Goal: Task Accomplishment & Management: Manage account settings

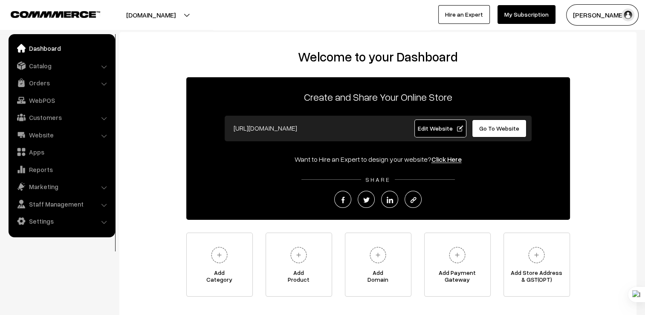
click at [594, 71] on div "Welcome to your Dashboard Create and Share Your Online Store https://jaigovinda…" at bounding box center [378, 172] width 500 height 247
click at [64, 217] on link "Settings" at bounding box center [61, 220] width 101 height 15
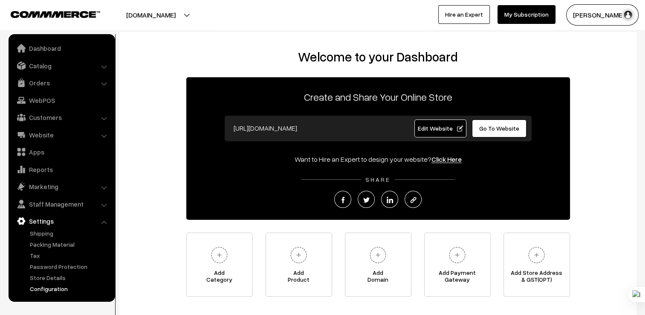
click at [60, 287] on link "Configuration" at bounding box center [70, 288] width 84 height 9
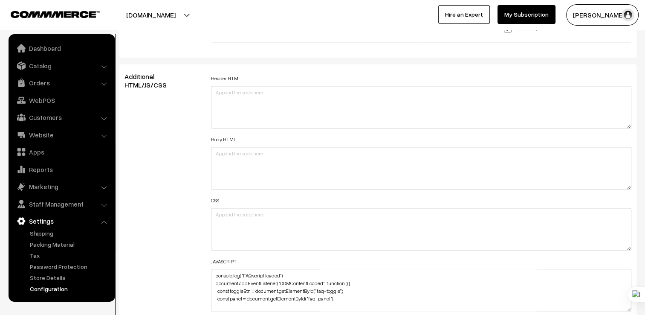
scroll to position [653, 0]
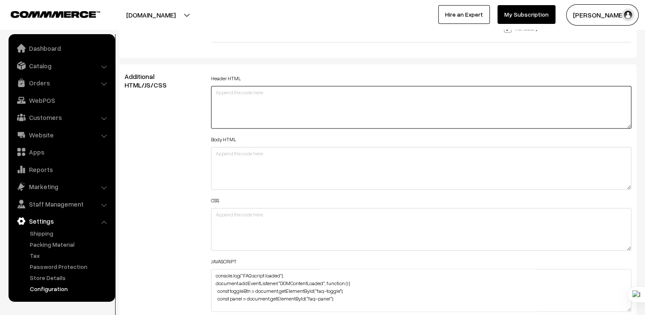
click at [262, 86] on textarea at bounding box center [421, 107] width 420 height 43
paste textarea "<meta name="trustpilot-one-time-domain-verification-id" content="1e4baf2d-db52-…"
type textarea "<meta name="trustpilot-one-time-domain-verification-id" content="1e4baf2d-db52-…"
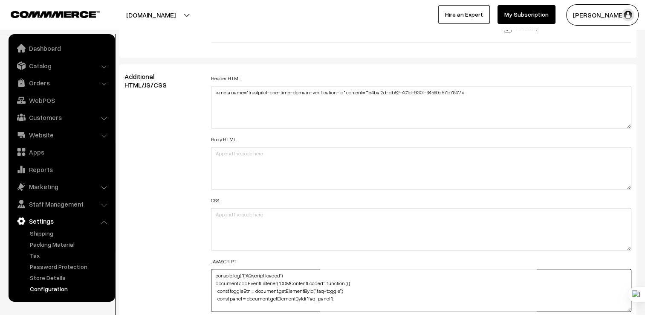
drag, startPoint x: 345, startPoint y: 282, endPoint x: 136, endPoint y: 217, distance: 217.9
click at [136, 217] on div "Additional HTML/JS/CSS Header HTML <meta name="trustpilot-one-time-domain-verif…" at bounding box center [378, 194] width 520 height 244
type textarea "if (toggleBtn && panel) { toggleBtn.addEventListener("click", function () { pan…"
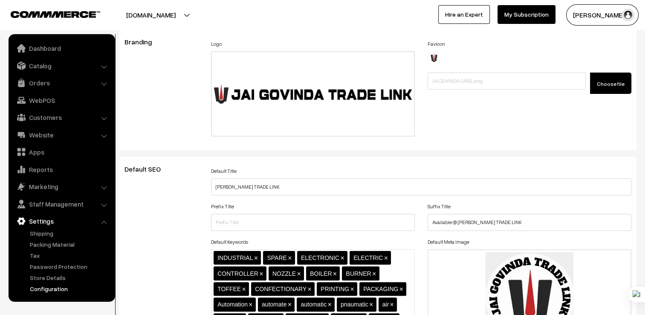
scroll to position [0, 0]
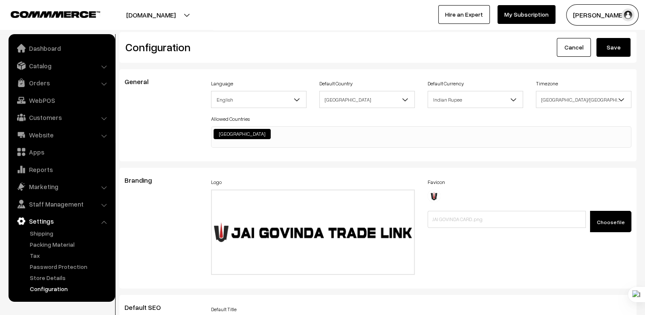
click at [612, 43] on button "Save" at bounding box center [614, 47] width 34 height 19
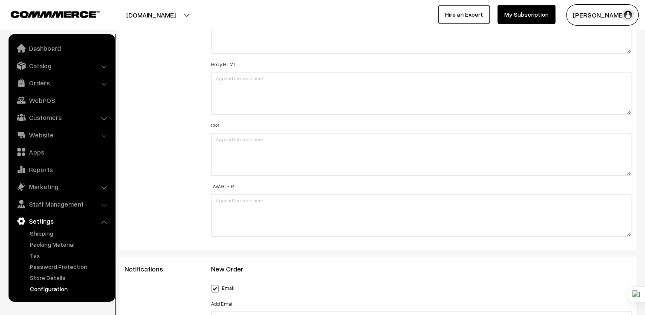
scroll to position [1322, 0]
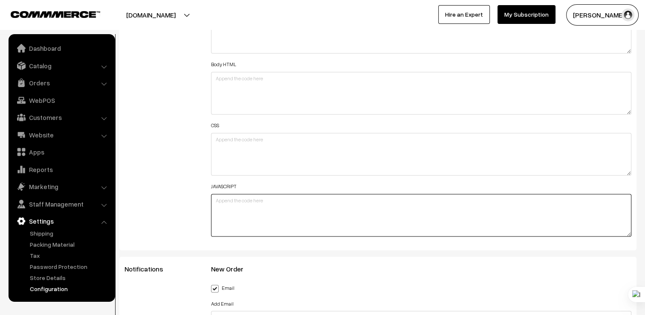
click at [275, 194] on textarea at bounding box center [421, 215] width 420 height 43
paste textarea "<script> (function(w,d,s,r,n){w.TrustpilotObject=n;w[n]=w[n]||function(){(w[n].…"
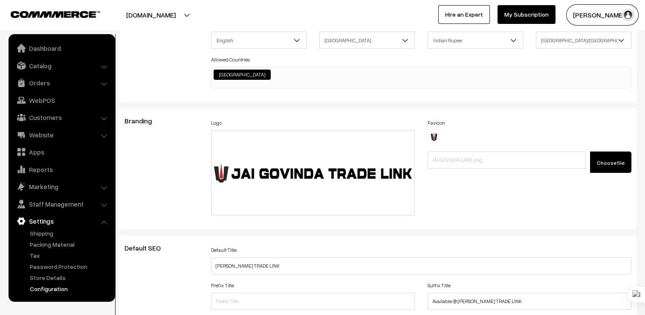
scroll to position [0, 0]
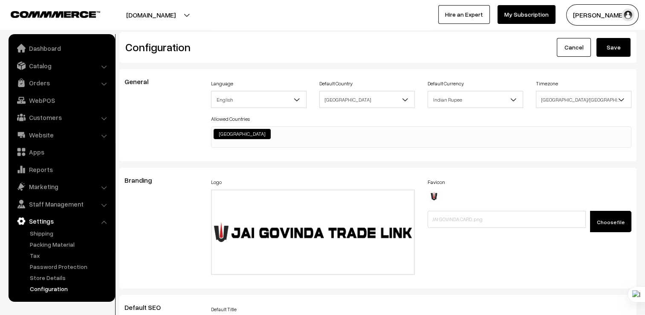
type textarea "<script> (function(w,d,s,r,n){w.TrustpilotObject=n;w[n]=w[n]||function(){(w[n].…"
click at [616, 48] on button "Save" at bounding box center [614, 47] width 34 height 19
click at [616, 46] on button "Save" at bounding box center [614, 47] width 34 height 19
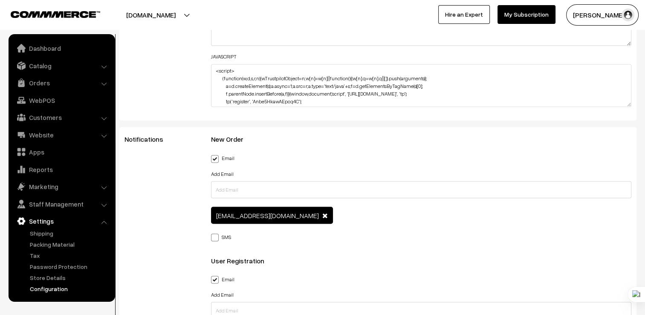
scroll to position [1218, 0]
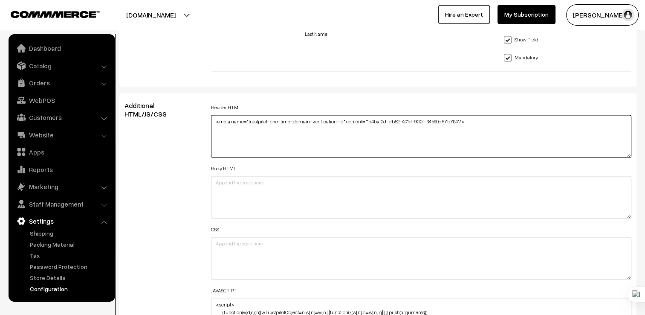
click at [486, 115] on textarea "<meta name="trustpilot-one-time-domain-verification-id" content="1e4baf2d-db52-…" at bounding box center [421, 136] width 420 height 43
paste textarea "<!-- TrustBox script --> <script type="text/javascript" src="//widget.trustpilo…"
type textarea "<meta name="trustpilot-one-time-domain-verification-id" content="1e4baf2d-db52-…"
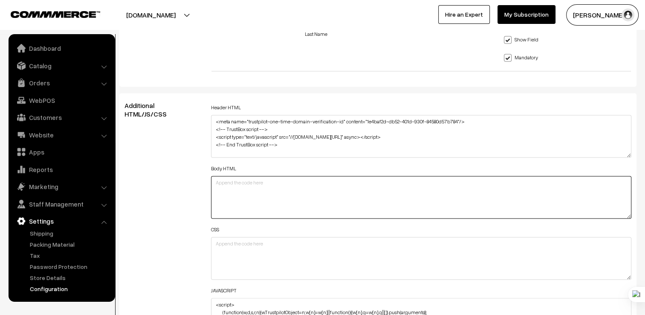
click at [281, 178] on textarea at bounding box center [421, 197] width 420 height 43
paste textarea "<!-- TrustBox widget - Review Collector --> <div class="trustpilot-widget" data…"
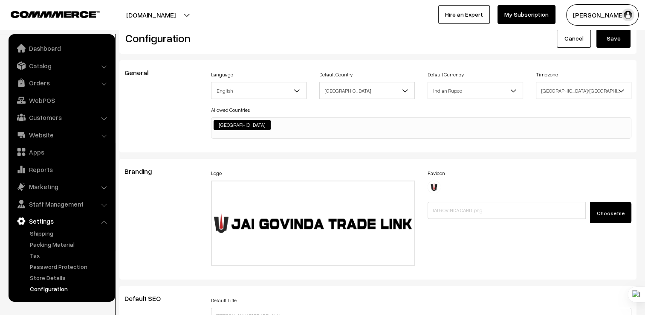
scroll to position [0, 0]
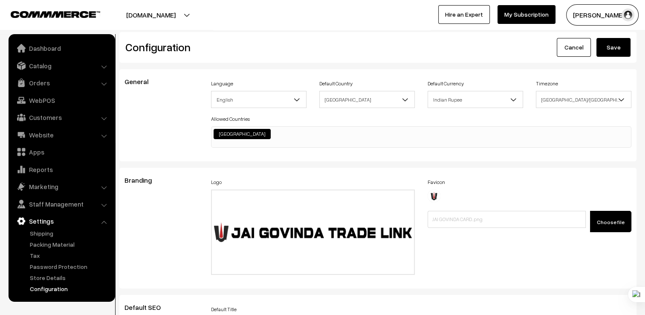
type textarea "<!-- TrustBox widget - Review Collector --> <div class="trustpilot-widget" data…"
click at [622, 46] on button "Save" at bounding box center [614, 47] width 34 height 19
